Goal: Task Accomplishment & Management: Manage account settings

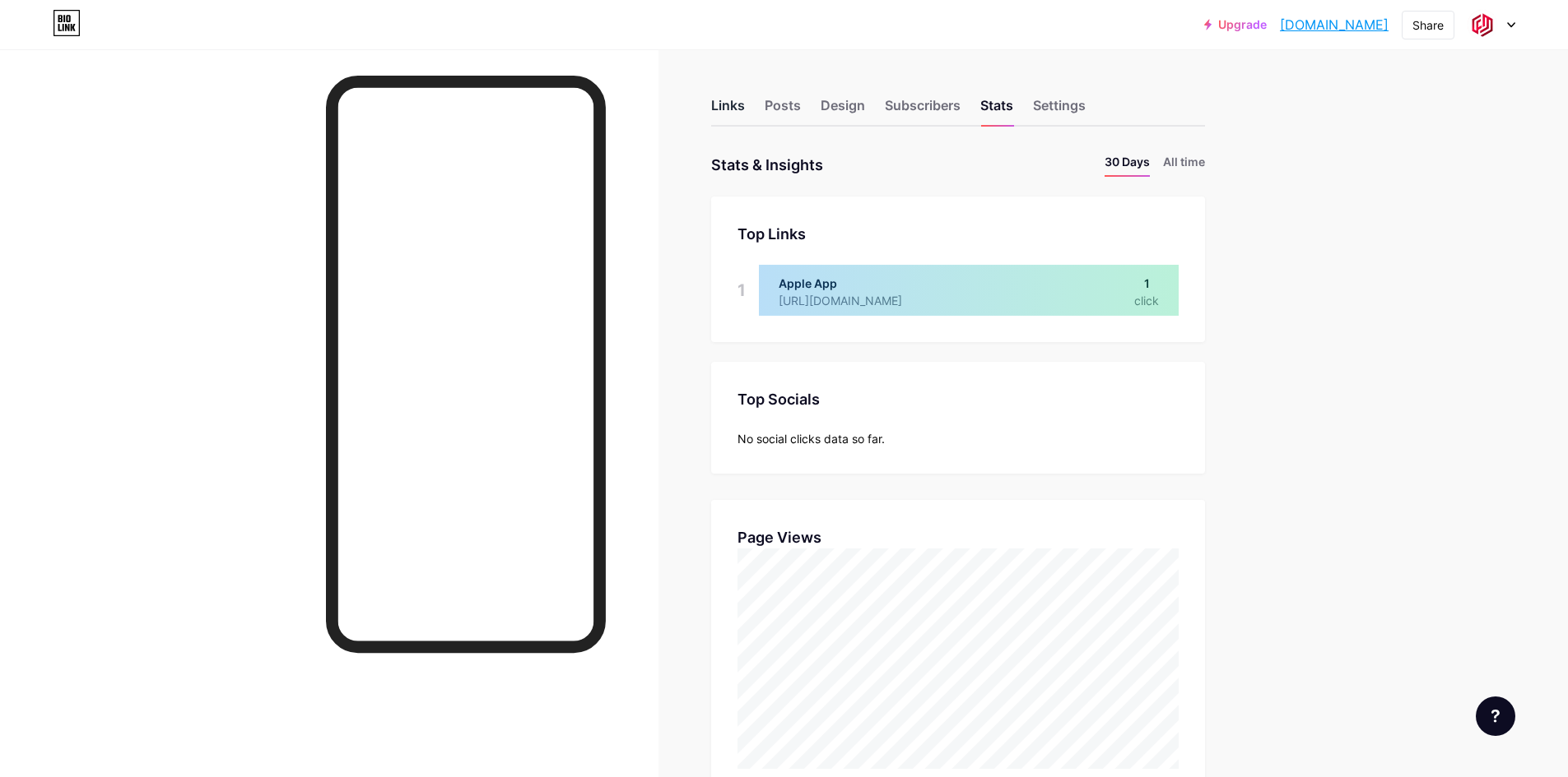
click at [738, 104] on div "Links" at bounding box center [727, 110] width 34 height 30
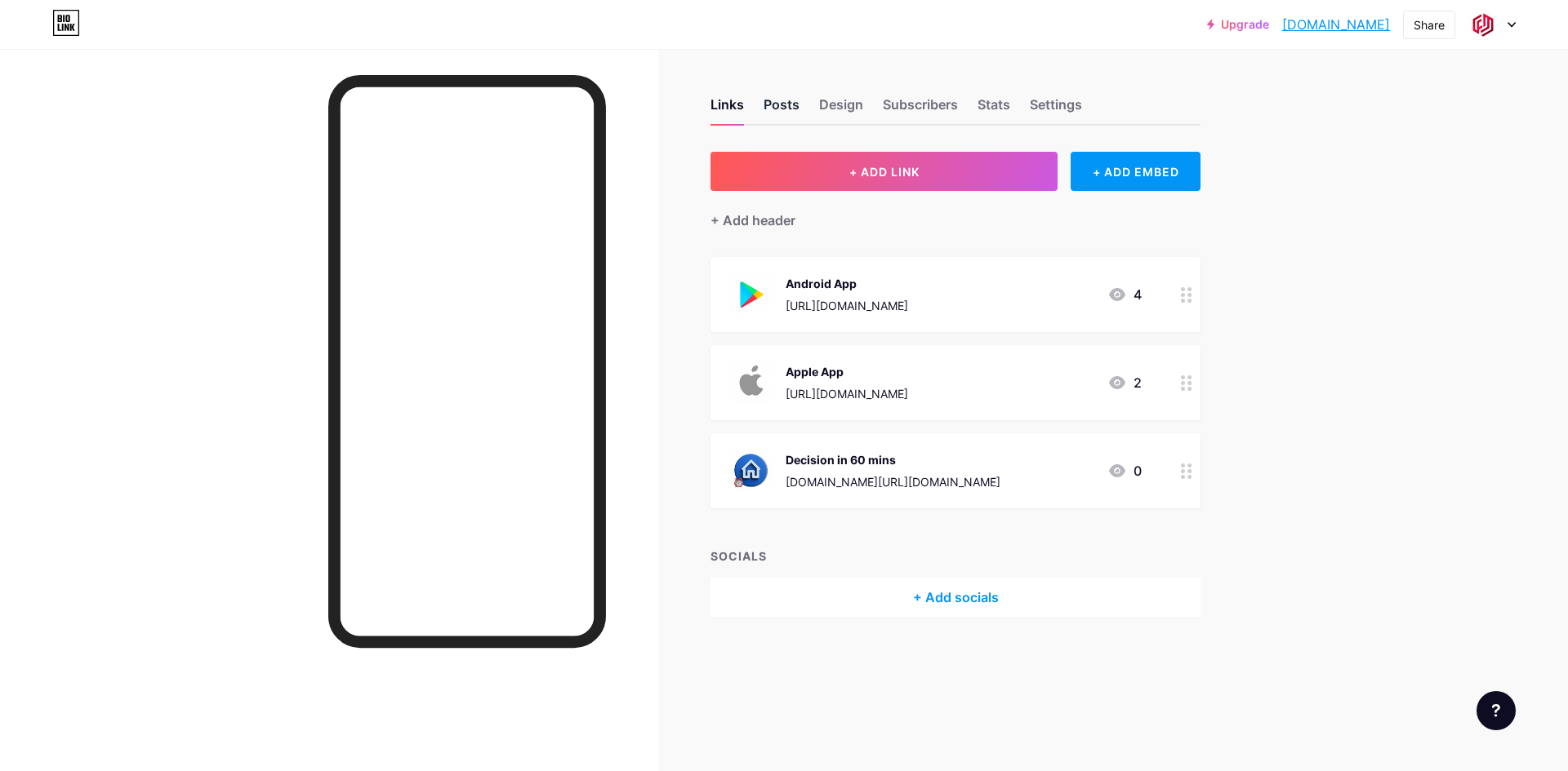
click at [781, 97] on div "Posts" at bounding box center [781, 109] width 36 height 30
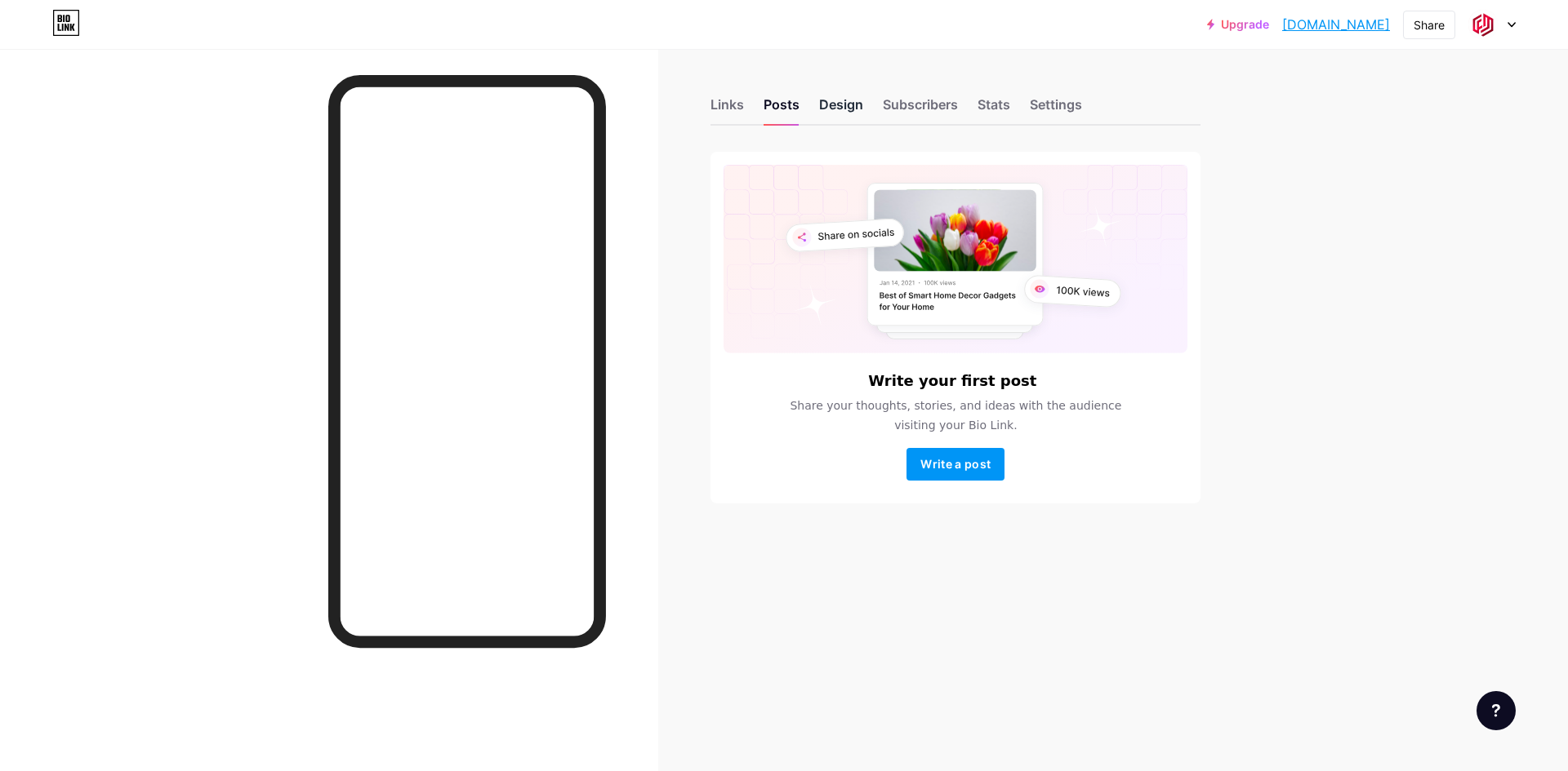
click at [835, 103] on div "Design" at bounding box center [841, 109] width 44 height 30
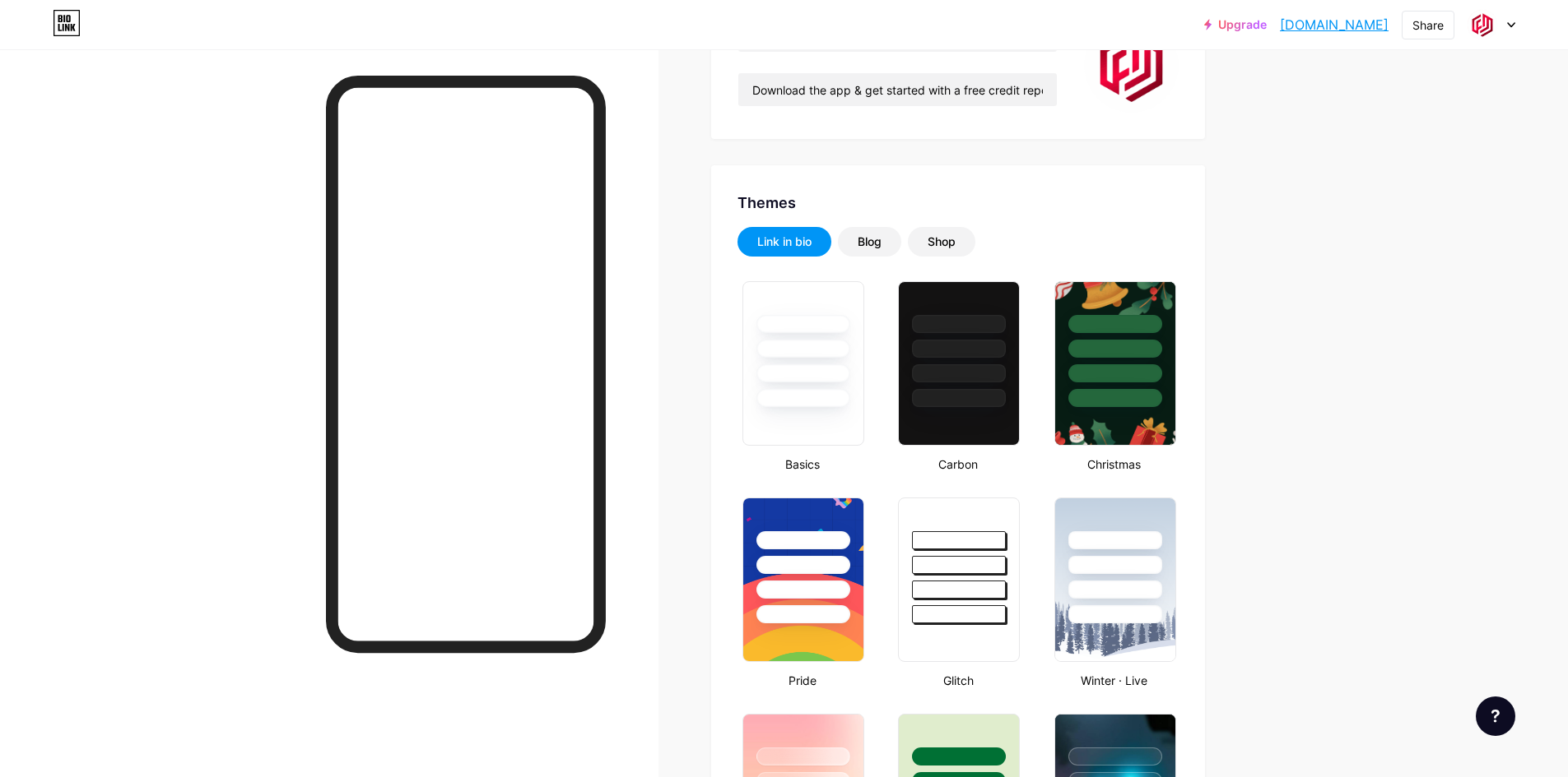
type input "#3ebbcc"
type input "#454545"
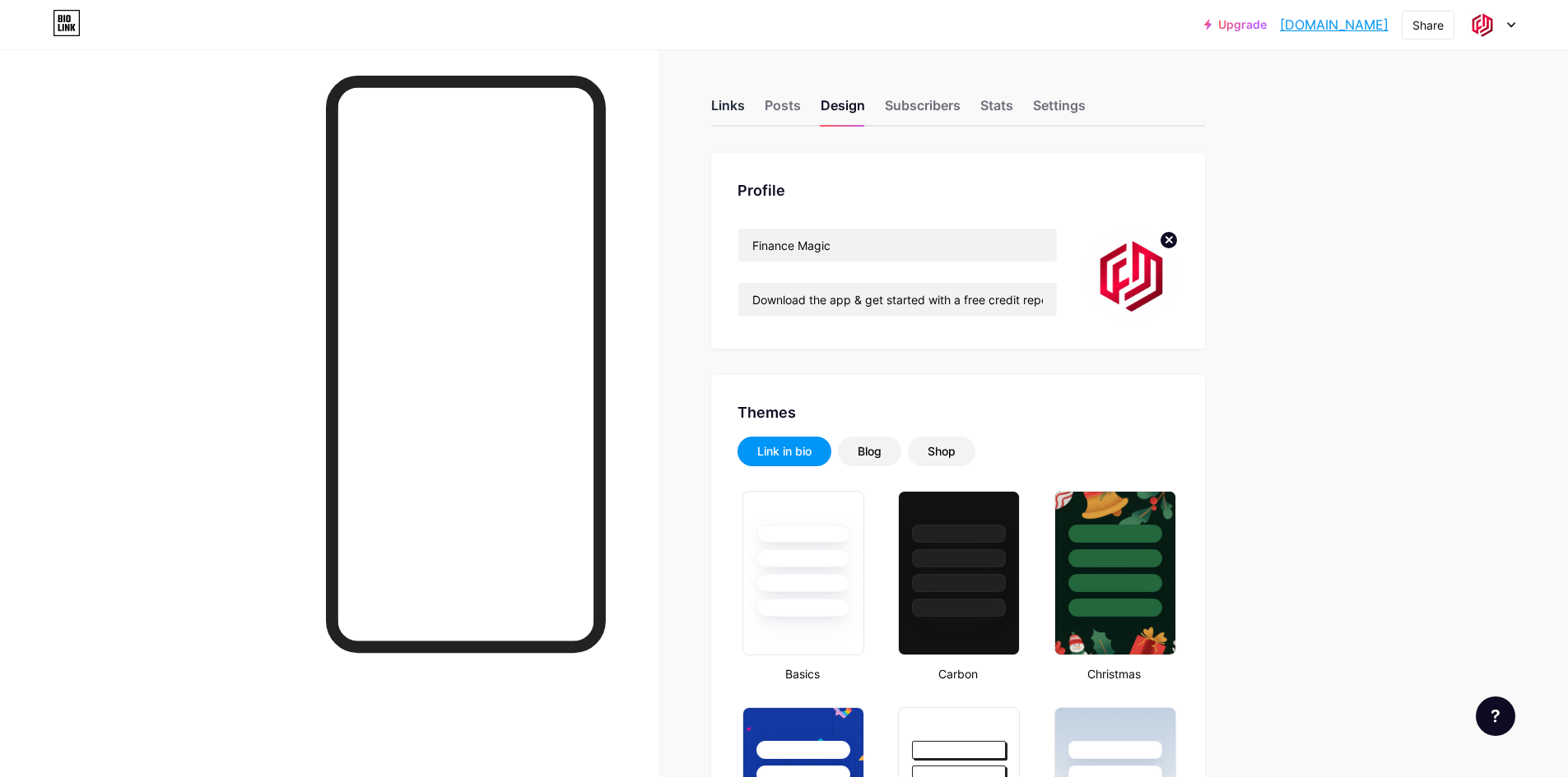
click at [733, 101] on div "Links" at bounding box center [727, 110] width 34 height 30
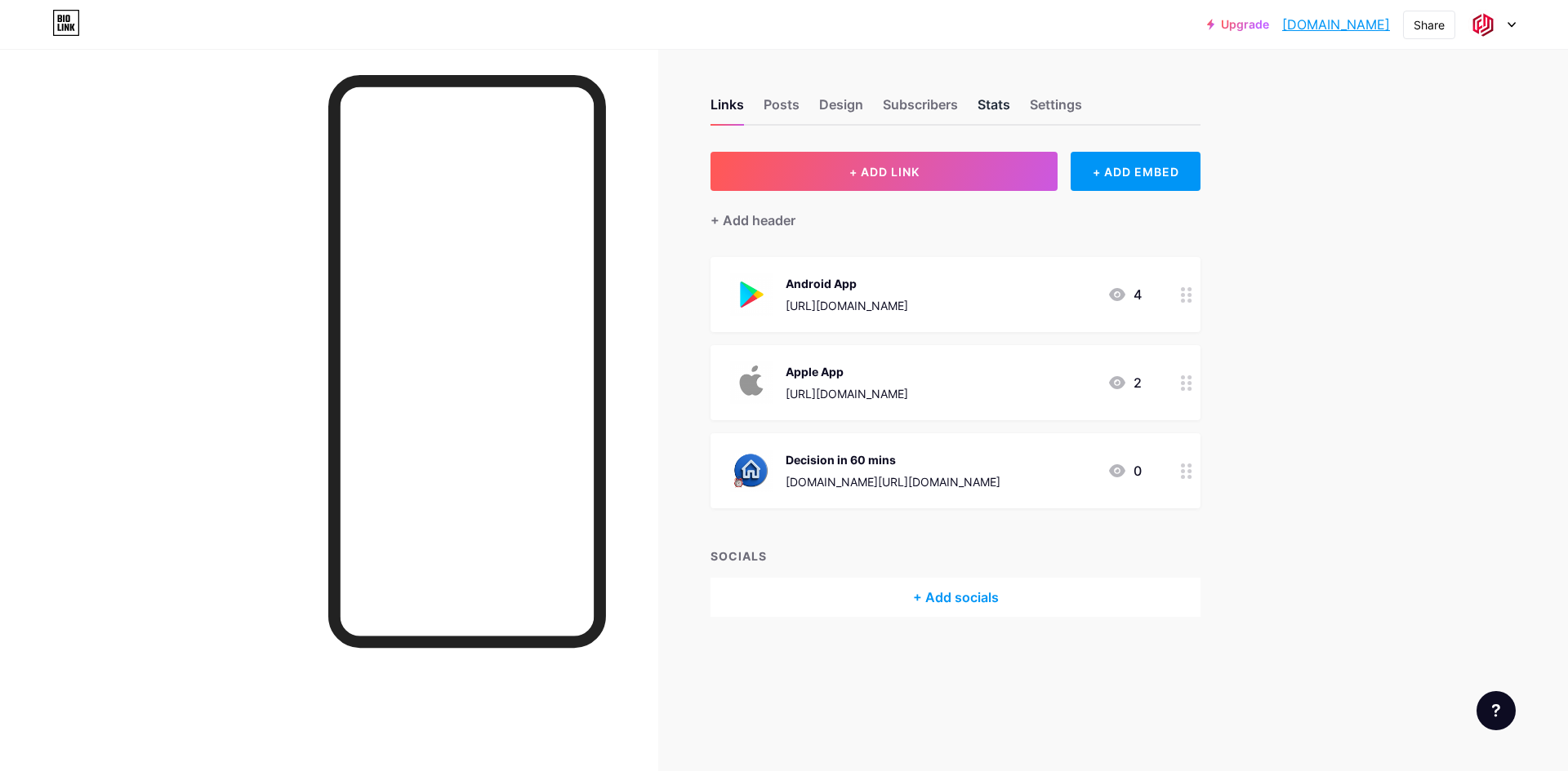
click at [994, 119] on div "Stats" at bounding box center [993, 109] width 32 height 30
